Goal: Information Seeking & Learning: Find specific fact

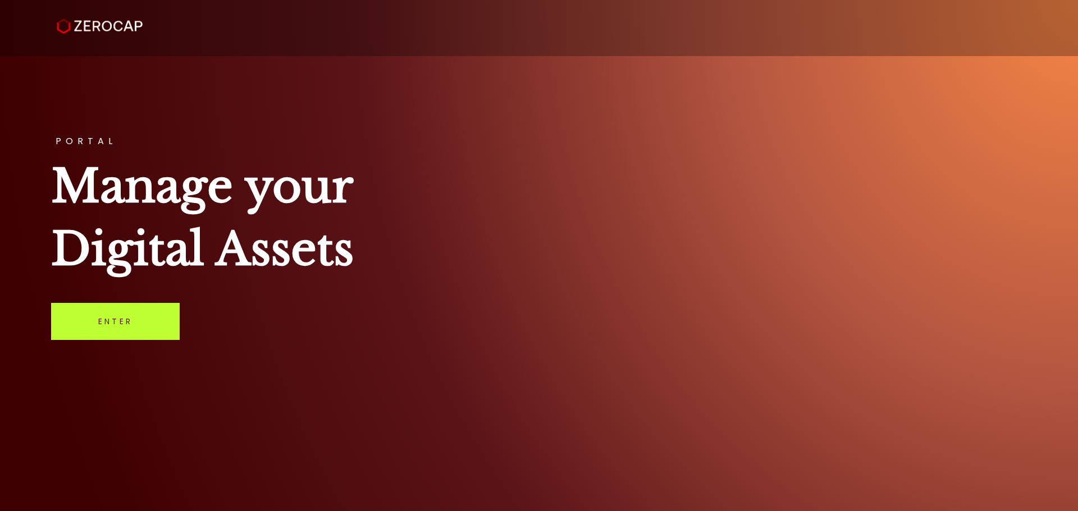
click at [112, 331] on link "Enter" at bounding box center [115, 321] width 129 height 37
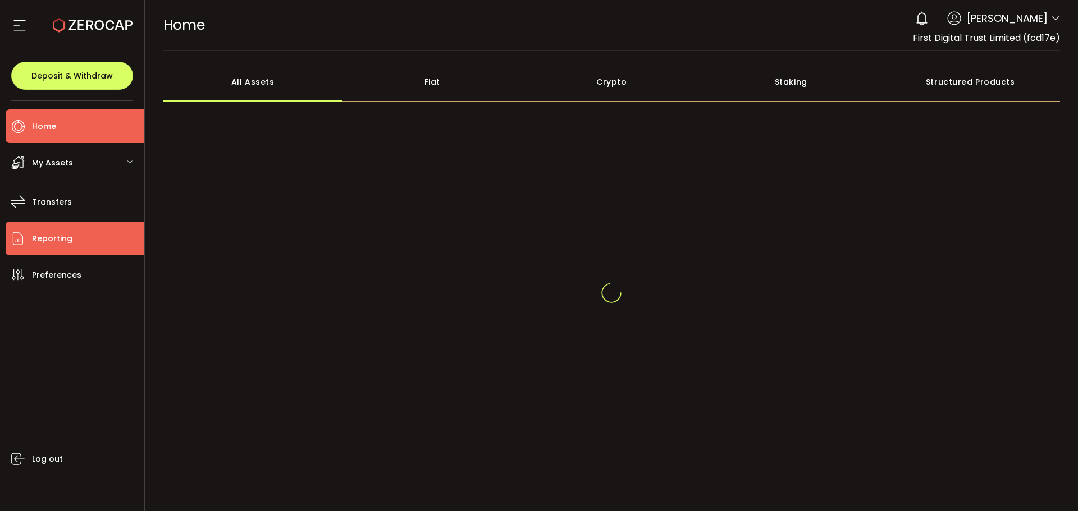
click at [26, 229] on li "Reporting" at bounding box center [75, 239] width 139 height 34
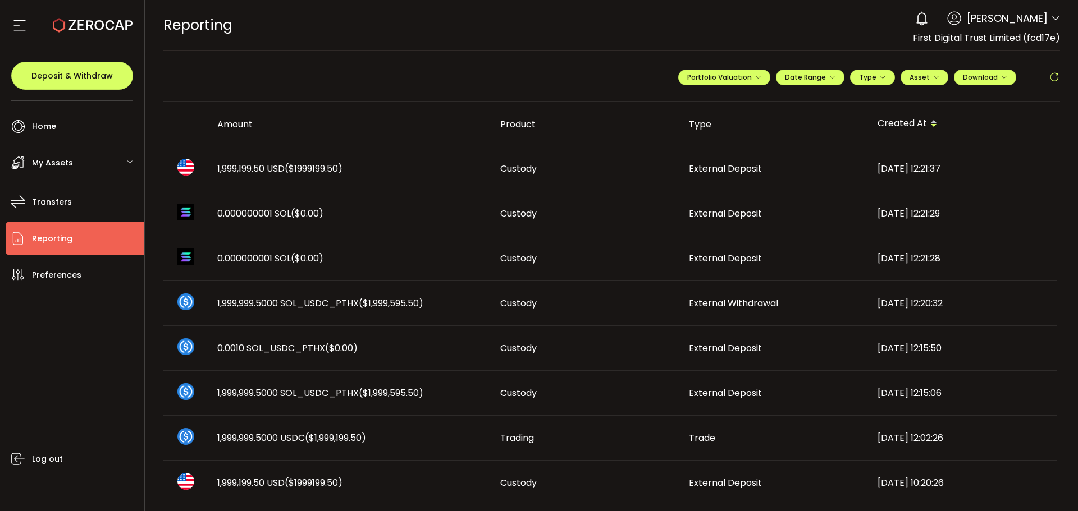
click at [277, 171] on span "1,999,199.50 USD ($1999199.50)" at bounding box center [279, 168] width 125 height 13
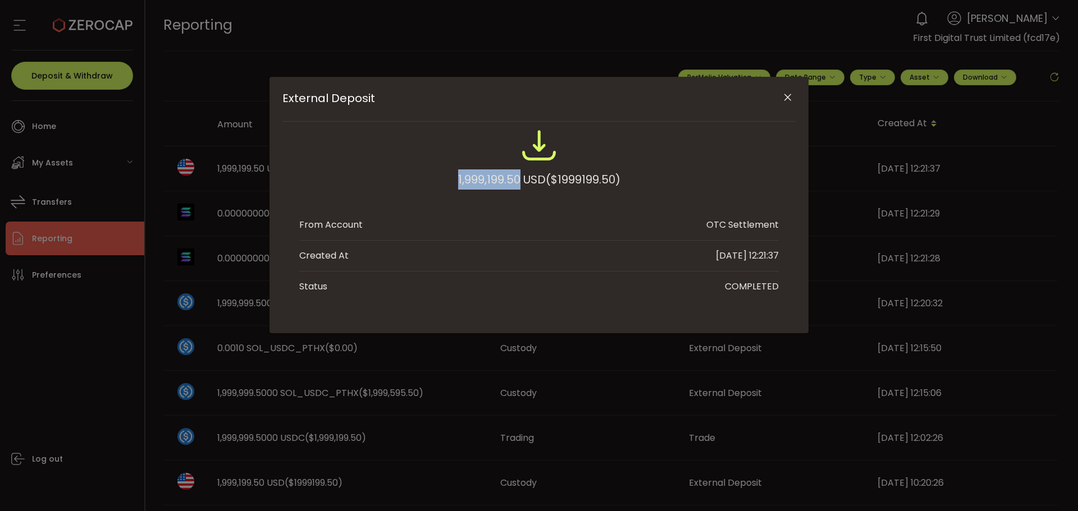
drag, startPoint x: 449, startPoint y: 179, endPoint x: 515, endPoint y: 182, distance: 66.4
click at [515, 182] on div "1,999,199.50 USD ($1999199.50)" at bounding box center [538, 164] width 479 height 74
copy div "1,999,199.50"
